Goal: Information Seeking & Learning: Learn about a topic

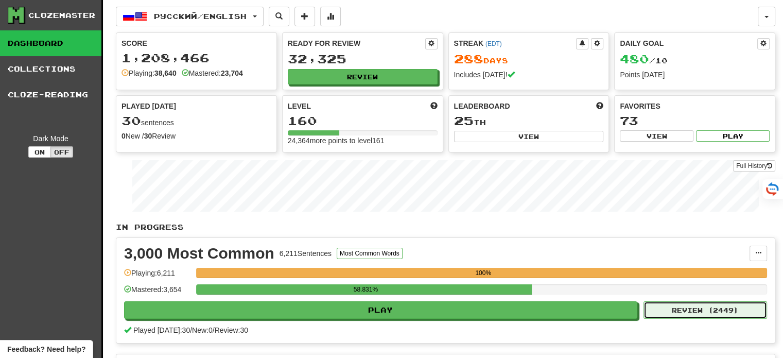
click at [732, 306] on button "Review ( 2449 )" at bounding box center [706, 310] width 124 height 18
select select "**"
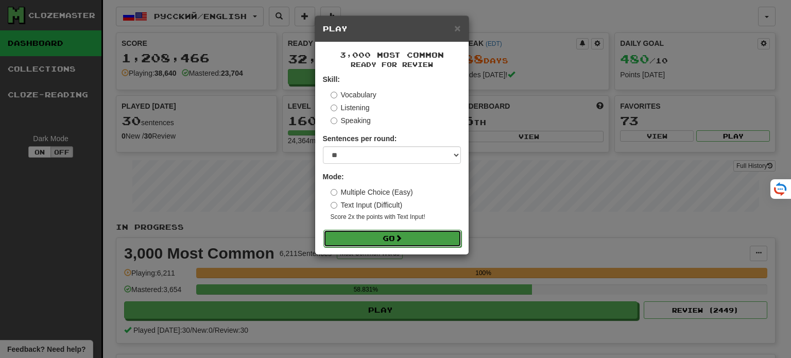
click at [437, 240] on button "Go" at bounding box center [392, 239] width 138 height 18
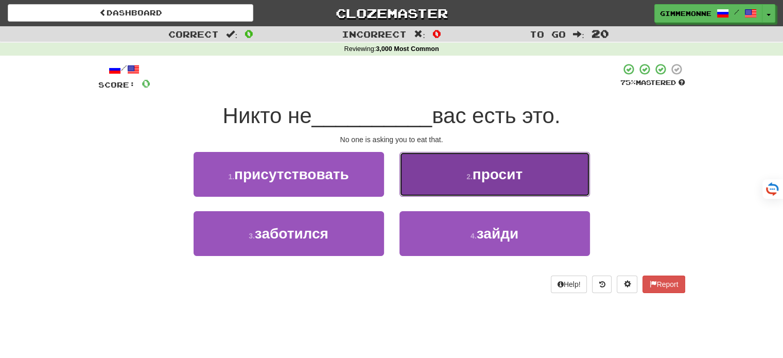
click at [437, 178] on button "2 . просит" at bounding box center [495, 174] width 191 height 45
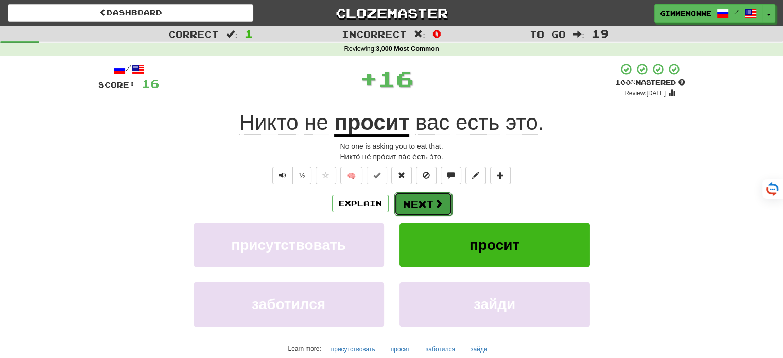
click at [427, 203] on button "Next" at bounding box center [423, 204] width 58 height 24
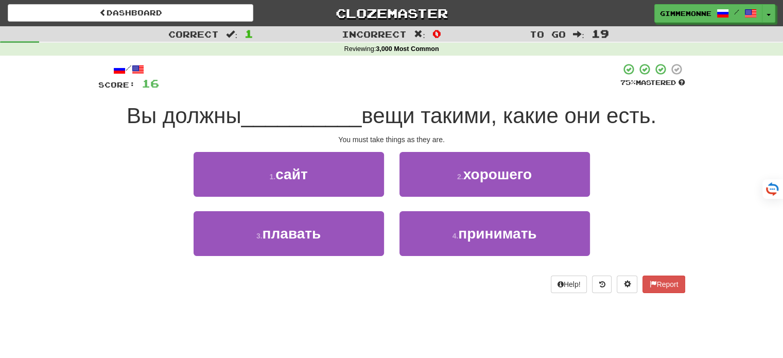
click at [464, 260] on div "4 . принимать" at bounding box center [495, 240] width 206 height 59
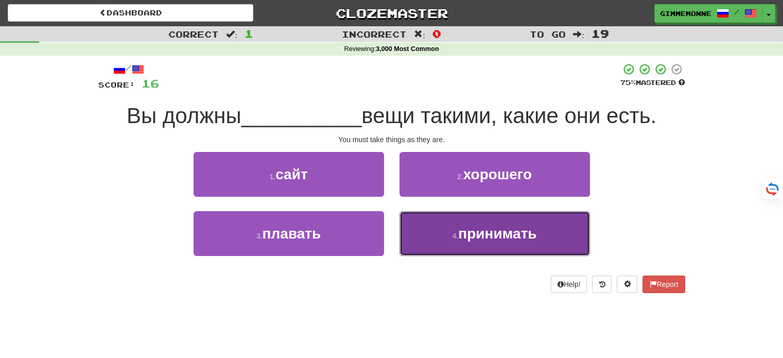
click at [465, 245] on button "4 . принимать" at bounding box center [495, 233] width 191 height 45
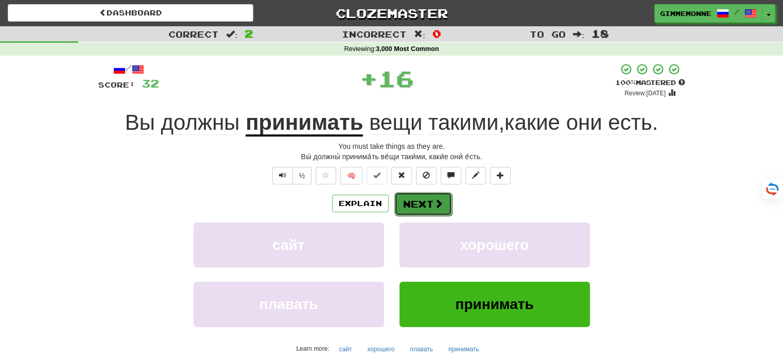
click at [441, 211] on button "Next" at bounding box center [423, 204] width 58 height 24
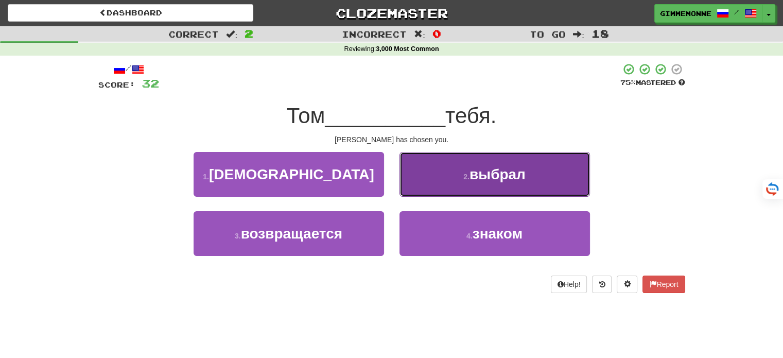
click at [442, 188] on button "2 . выбрал" at bounding box center [495, 174] width 191 height 45
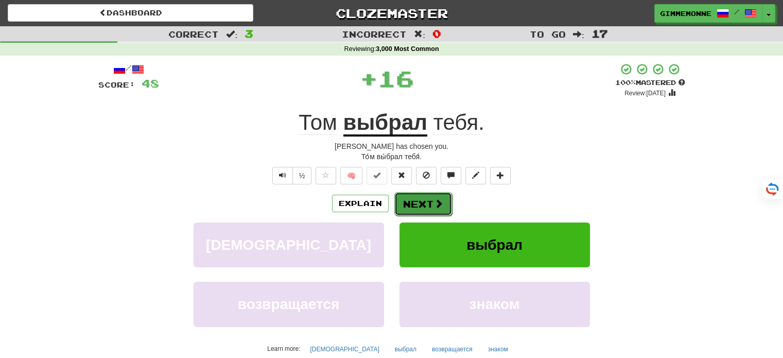
click at [428, 205] on button "Next" at bounding box center [423, 204] width 58 height 24
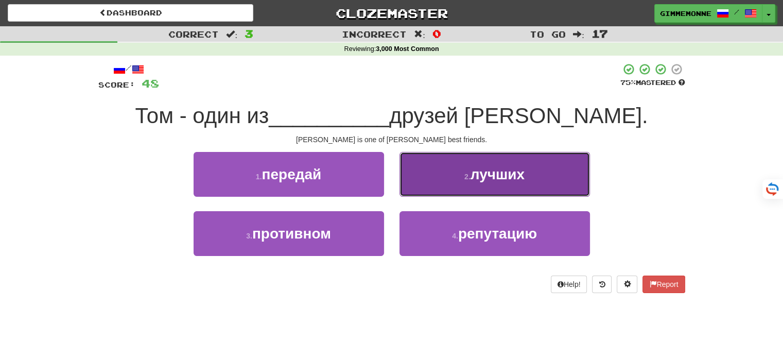
click at [437, 185] on button "2 . лучших" at bounding box center [495, 174] width 191 height 45
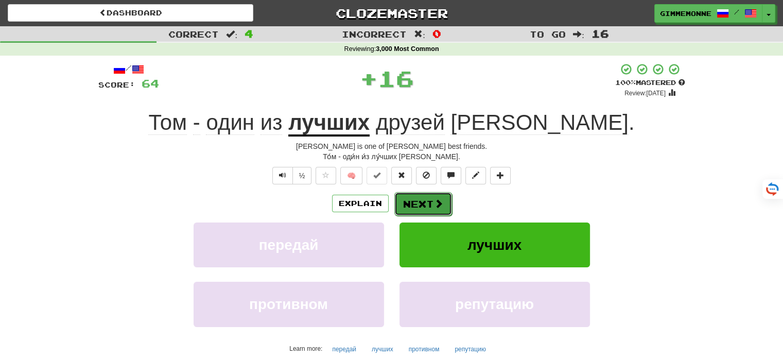
click at [428, 202] on button "Next" at bounding box center [423, 204] width 58 height 24
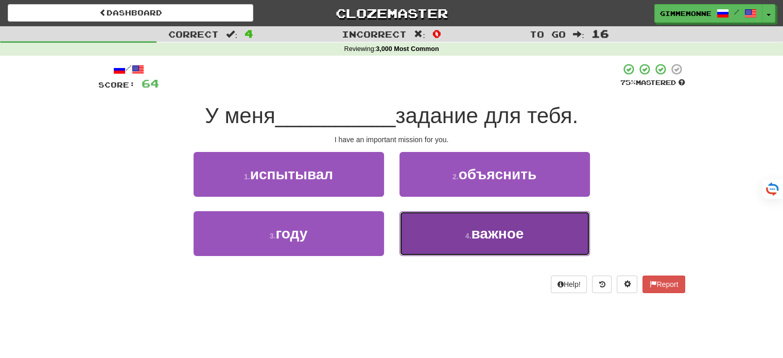
click at [433, 227] on button "4 . важное" at bounding box center [495, 233] width 191 height 45
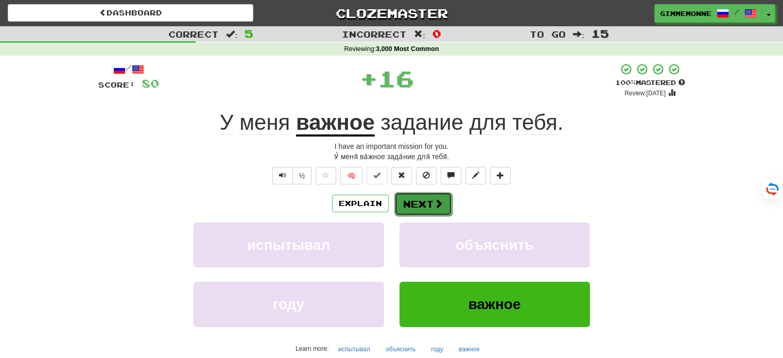
click at [442, 203] on span at bounding box center [438, 203] width 9 height 9
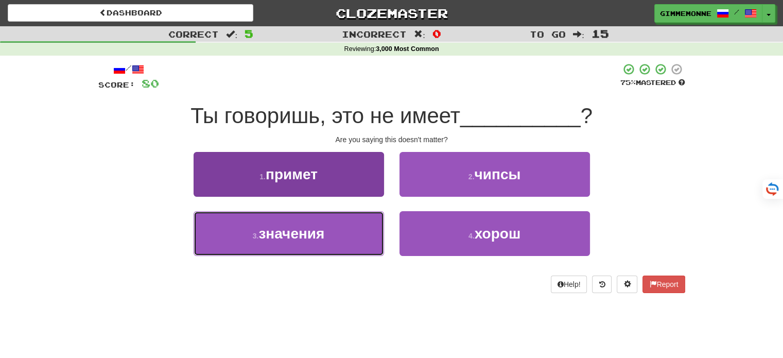
click at [365, 230] on button "3 . значения" at bounding box center [289, 233] width 191 height 45
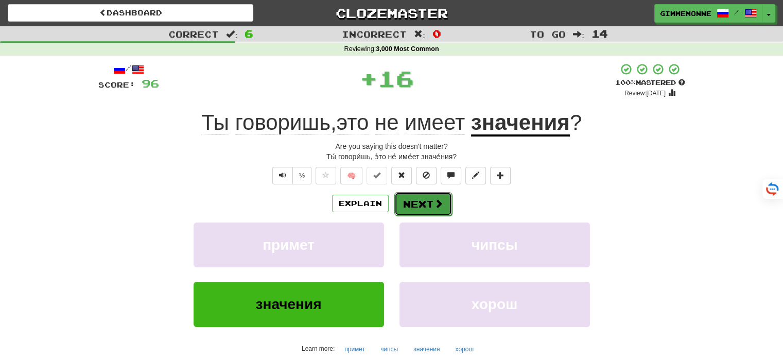
click at [418, 207] on button "Next" at bounding box center [423, 204] width 58 height 24
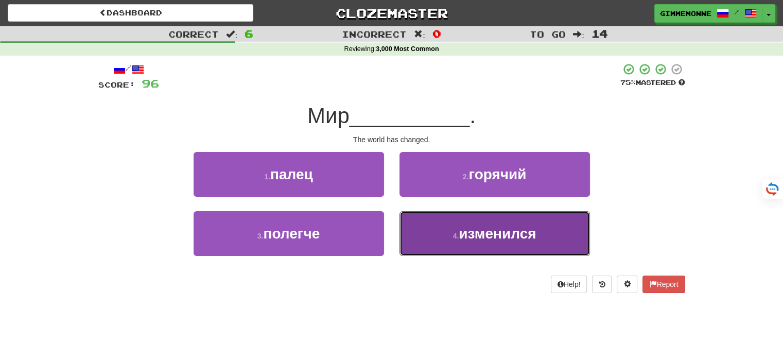
click at [434, 240] on button "4 . изменился" at bounding box center [495, 233] width 191 height 45
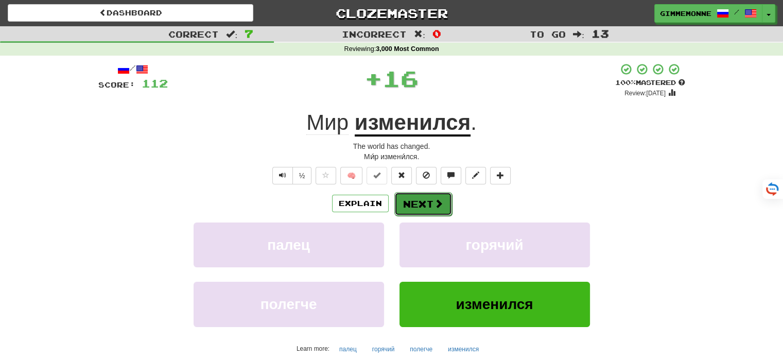
click at [431, 210] on button "Next" at bounding box center [423, 204] width 58 height 24
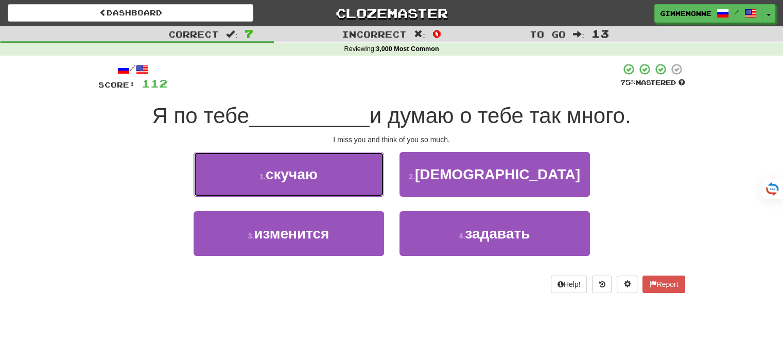
click at [354, 189] on button "1 . скучаю" at bounding box center [289, 174] width 191 height 45
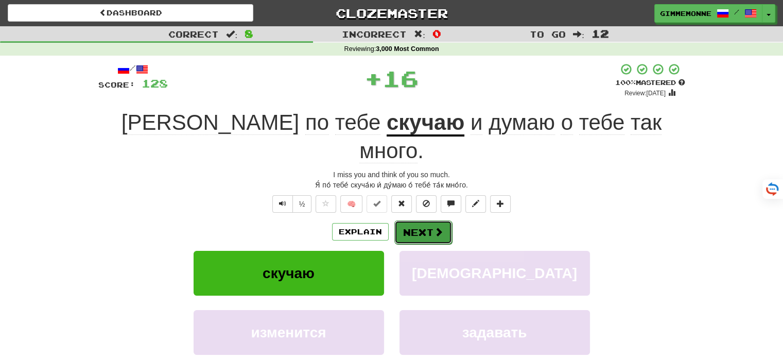
click at [432, 220] on button "Next" at bounding box center [423, 232] width 58 height 24
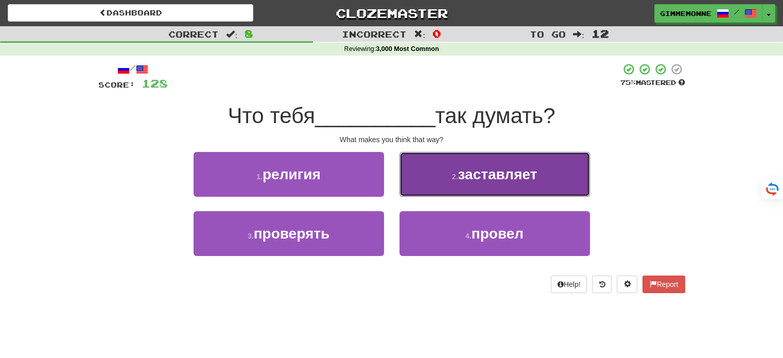
click at [447, 182] on button "2 . заставляет" at bounding box center [495, 174] width 191 height 45
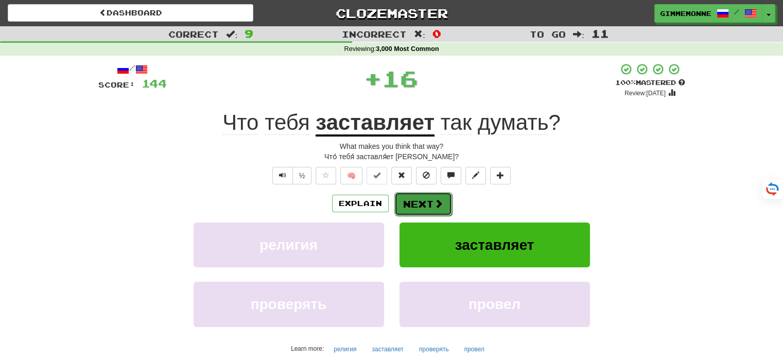
click at [427, 204] on button "Next" at bounding box center [423, 204] width 58 height 24
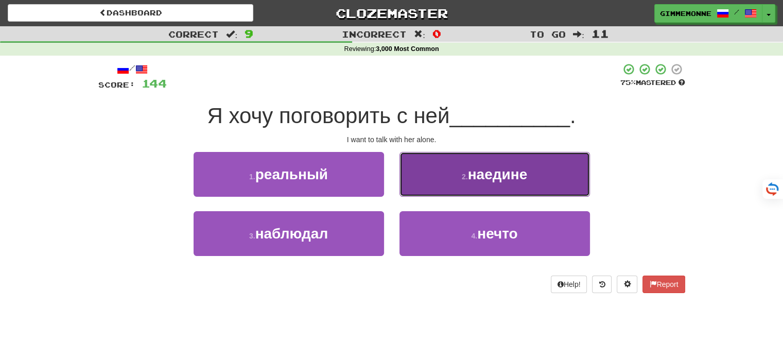
click at [433, 179] on button "2 . наедине" at bounding box center [495, 174] width 191 height 45
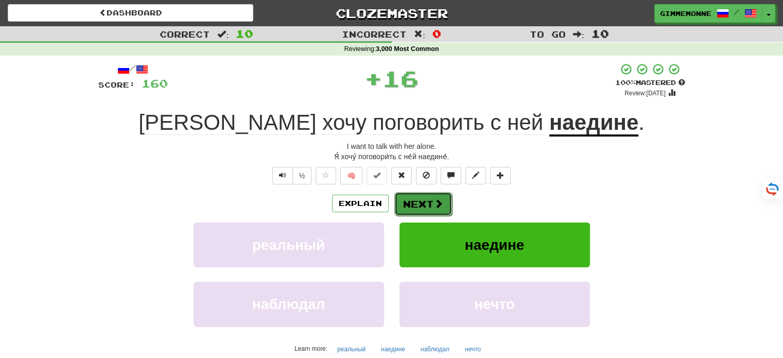
click at [430, 200] on button "Next" at bounding box center [423, 204] width 58 height 24
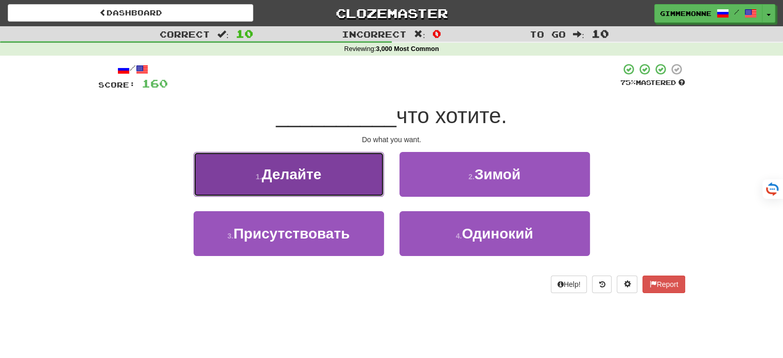
click at [375, 185] on button "1 . Делайте" at bounding box center [289, 174] width 191 height 45
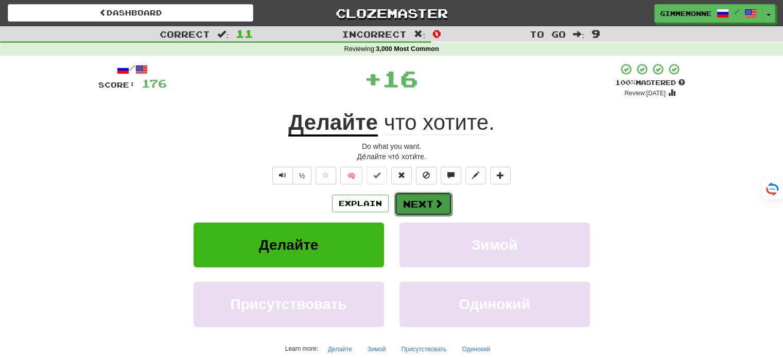
click at [417, 198] on button "Next" at bounding box center [423, 204] width 58 height 24
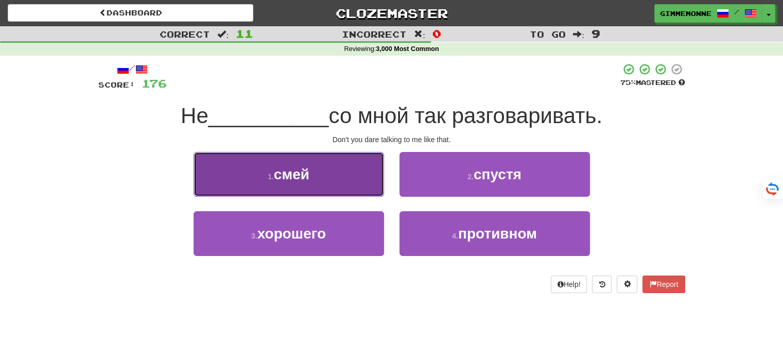
click at [370, 184] on button "1 . смей" at bounding box center [289, 174] width 191 height 45
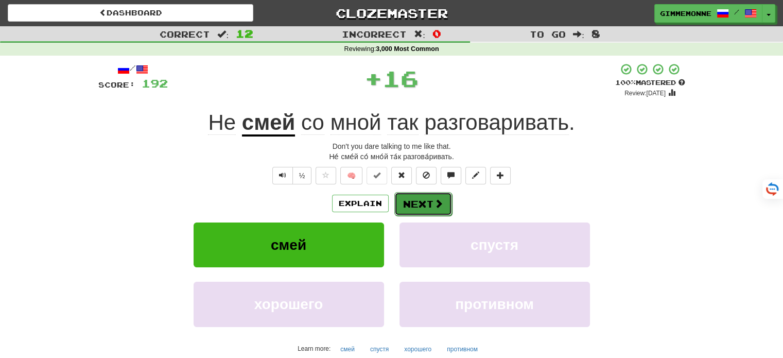
click at [413, 201] on button "Next" at bounding box center [423, 204] width 58 height 24
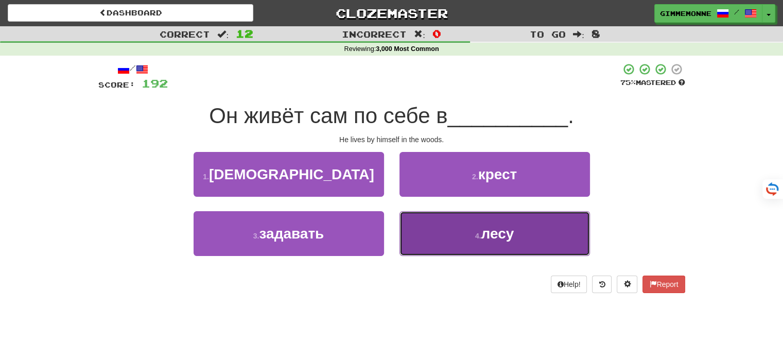
click at [425, 224] on button "4 . лесу" at bounding box center [495, 233] width 191 height 45
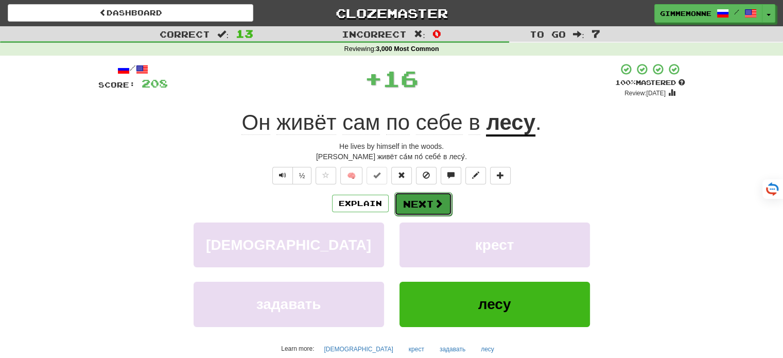
click at [417, 202] on button "Next" at bounding box center [423, 204] width 58 height 24
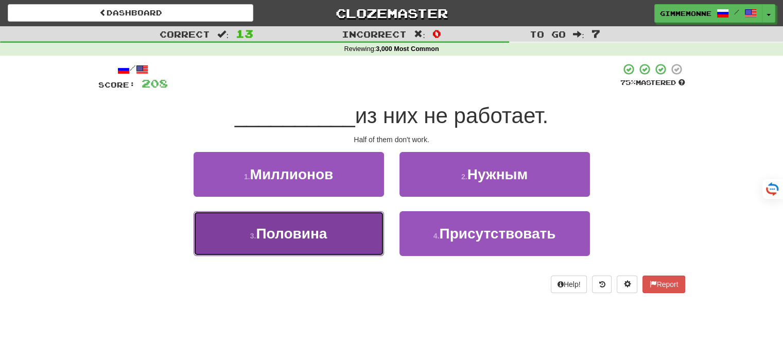
click at [363, 229] on button "3 . Половина" at bounding box center [289, 233] width 191 height 45
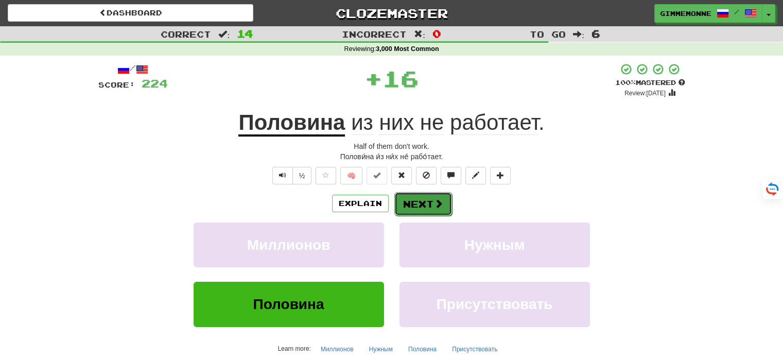
click at [406, 208] on button "Next" at bounding box center [423, 204] width 58 height 24
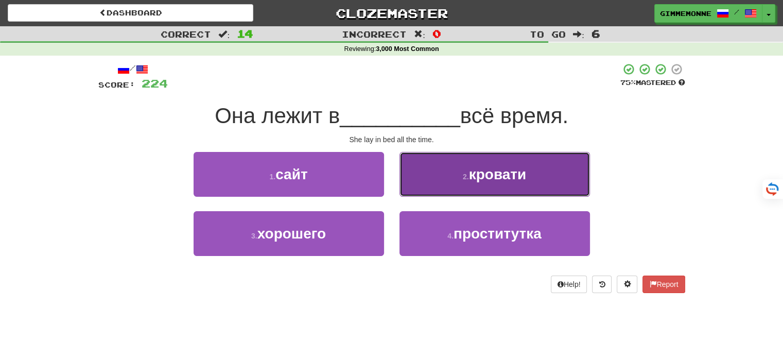
click at [445, 185] on button "2 . кровати" at bounding box center [495, 174] width 191 height 45
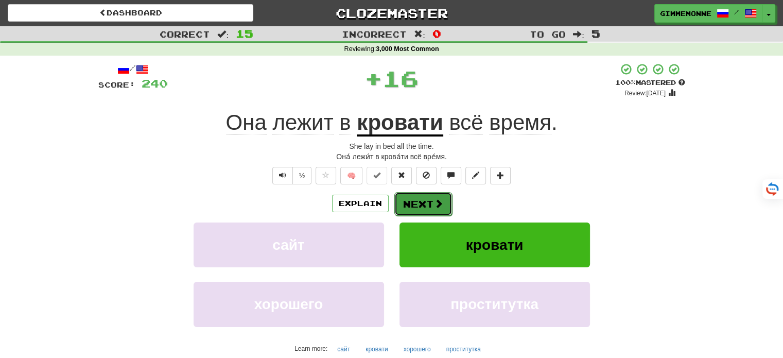
click at [420, 201] on button "Next" at bounding box center [423, 204] width 58 height 24
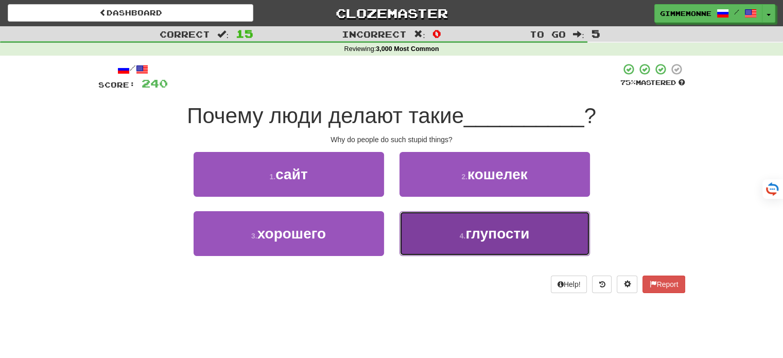
click at [423, 226] on button "4 . глупости" at bounding box center [495, 233] width 191 height 45
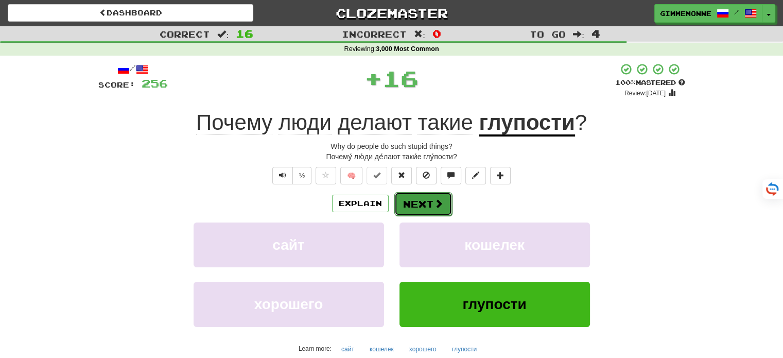
drag, startPoint x: 429, startPoint y: 218, endPoint x: 436, endPoint y: 205, distance: 13.8
click at [436, 205] on span at bounding box center [438, 203] width 9 height 9
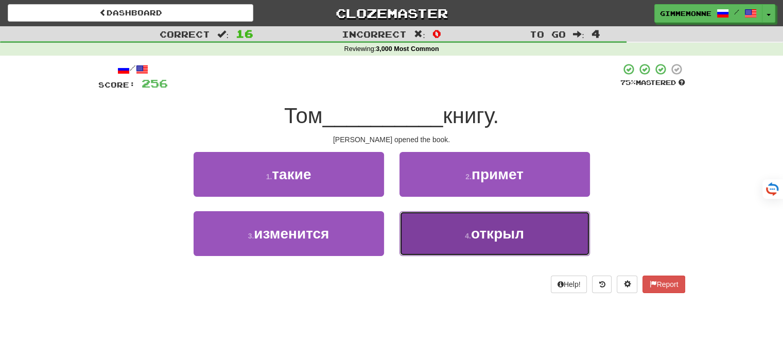
click at [416, 228] on button "4 . открыл" at bounding box center [495, 233] width 191 height 45
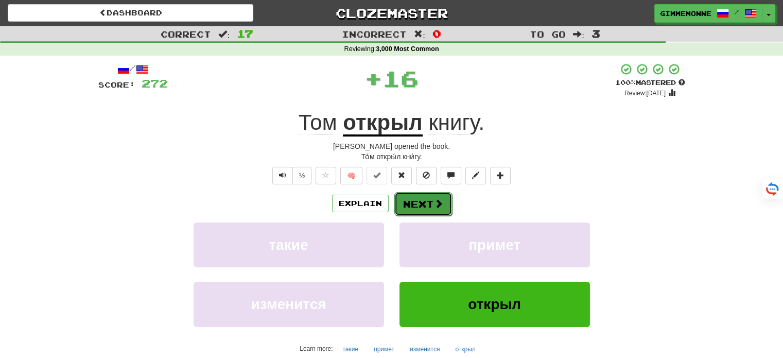
click at [418, 205] on button "Next" at bounding box center [423, 204] width 58 height 24
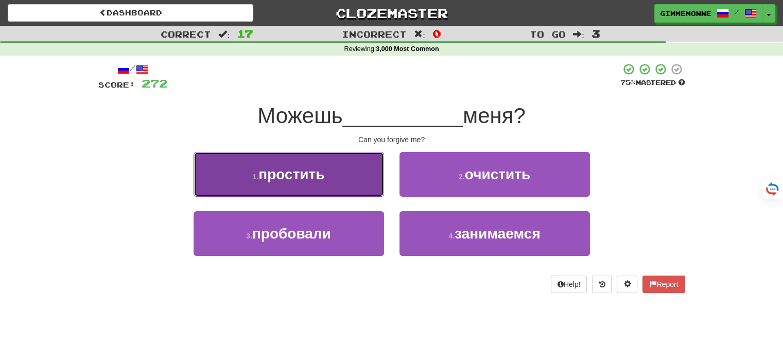
click at [371, 182] on button "1 . простить" at bounding box center [289, 174] width 191 height 45
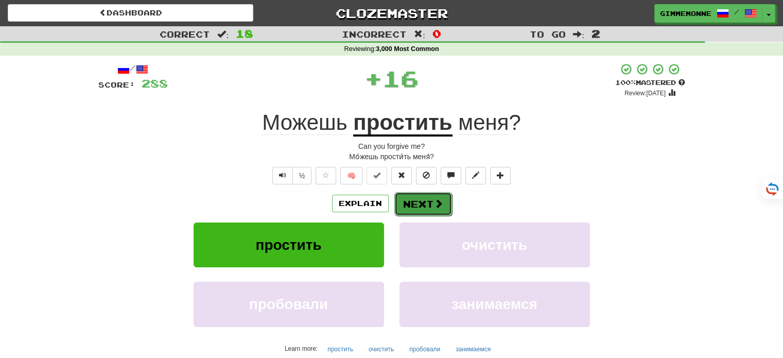
click at [419, 197] on button "Next" at bounding box center [423, 204] width 58 height 24
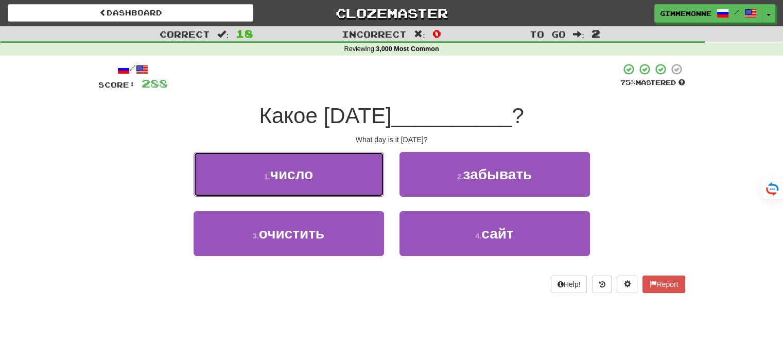
drag, startPoint x: 372, startPoint y: 186, endPoint x: 378, endPoint y: 187, distance: 6.3
click at [371, 186] on button "1 . число" at bounding box center [289, 174] width 191 height 45
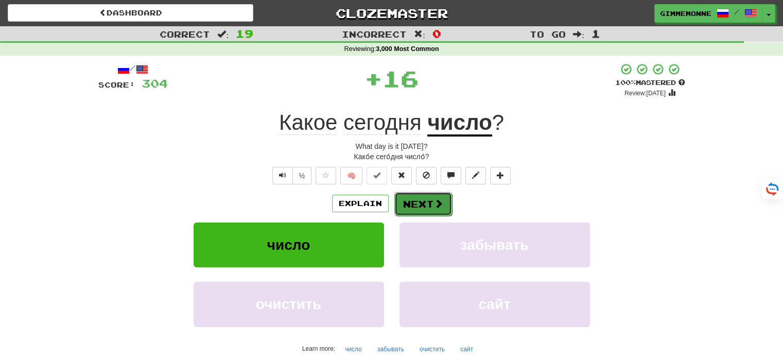
click at [412, 205] on button "Next" at bounding box center [423, 204] width 58 height 24
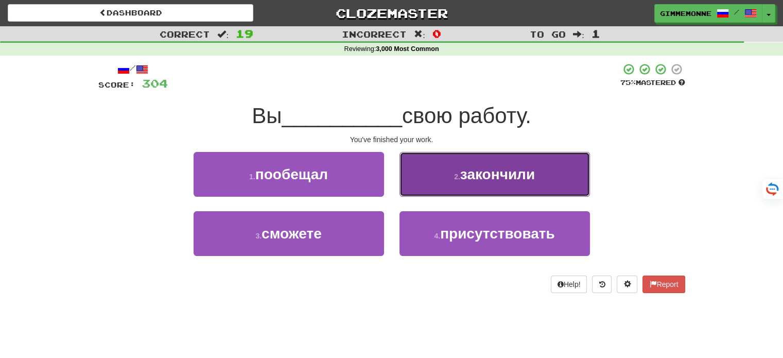
click at [429, 192] on button "2 . закончили" at bounding box center [495, 174] width 191 height 45
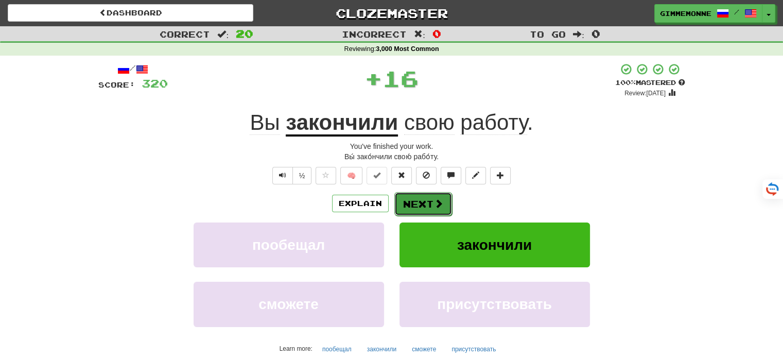
click at [427, 206] on button "Next" at bounding box center [423, 204] width 58 height 24
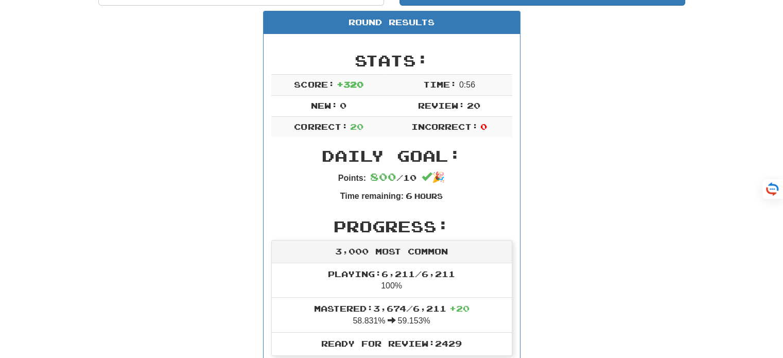
scroll to position [257, 0]
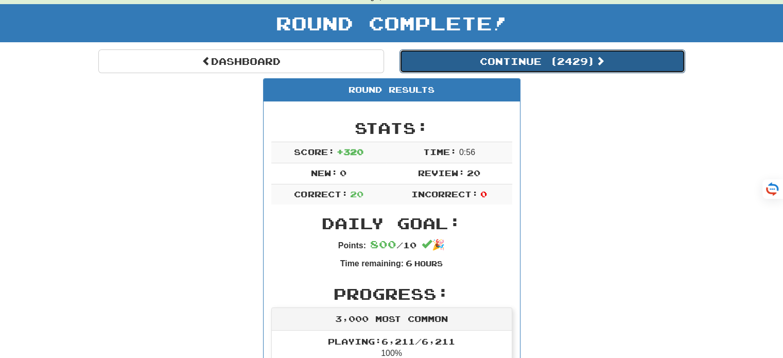
click at [589, 61] on button "Continue ( 2429 )" at bounding box center [543, 61] width 286 height 24
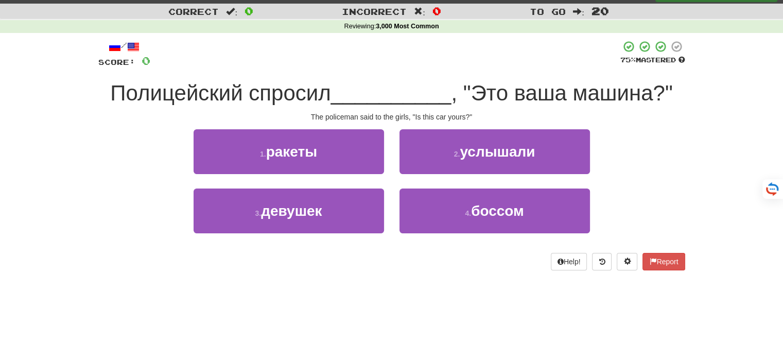
scroll to position [0, 0]
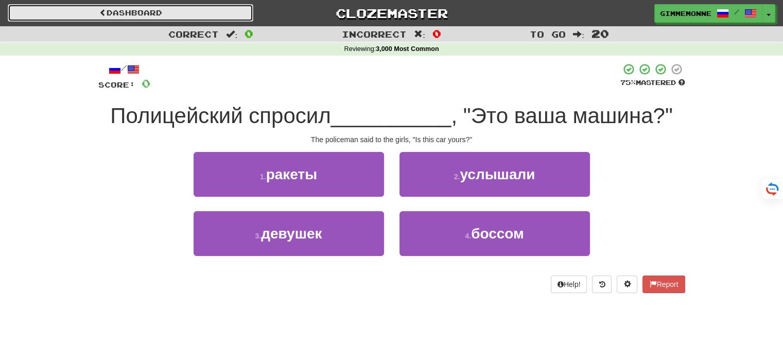
click at [179, 11] on link "Dashboard" at bounding box center [131, 13] width 246 height 18
